Goal: Find specific page/section: Find specific page/section

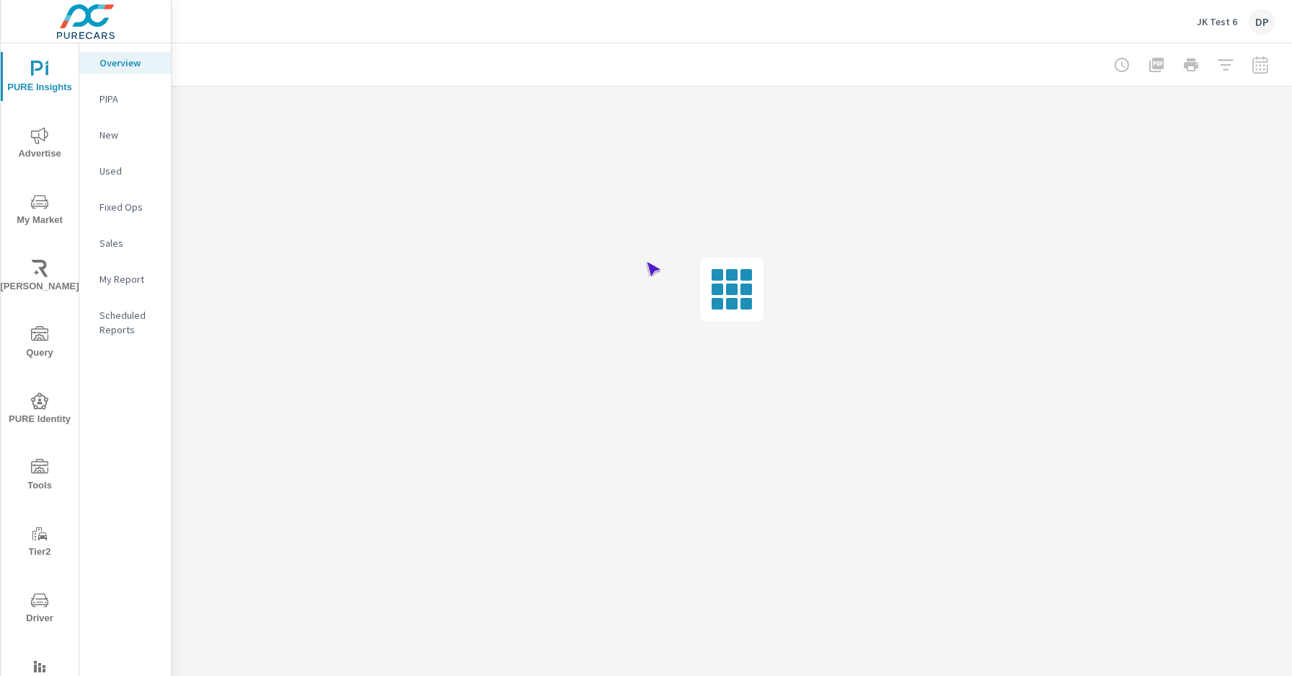
click at [37, 609] on span "Driver" at bounding box center [39, 608] width 69 height 35
